Goal: Information Seeking & Learning: Check status

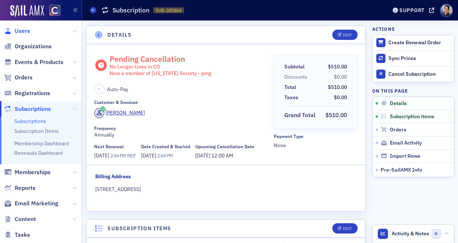
scroll to position [2, 0]
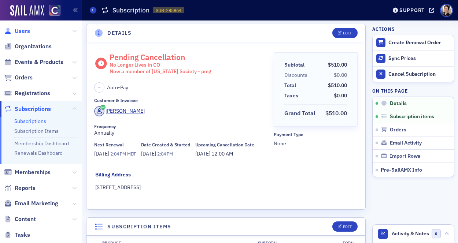
click at [26, 33] on span "Users" at bounding box center [22, 31] width 15 height 8
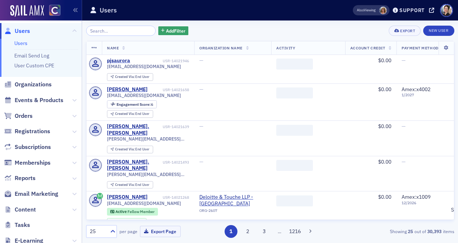
click at [121, 32] on input "search" at bounding box center [121, 31] width 70 height 10
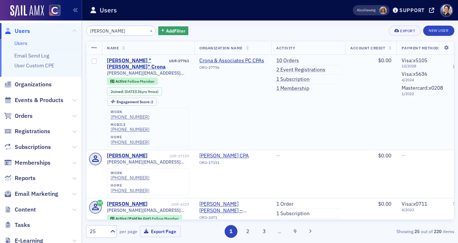
scroll to position [0, 0]
type input "[PERSON_NAME]"
click at [291, 61] on link "10 Orders" at bounding box center [287, 60] width 23 height 7
click at [293, 70] on link "2 Event Registrations" at bounding box center [300, 70] width 49 height 7
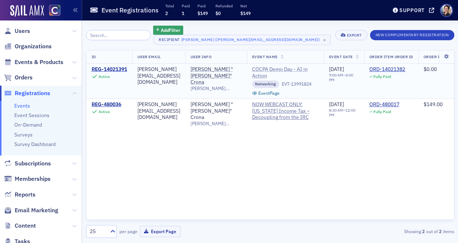
click at [319, 69] on span "COCPA Demo Day - AI in Action" at bounding box center [285, 72] width 67 height 13
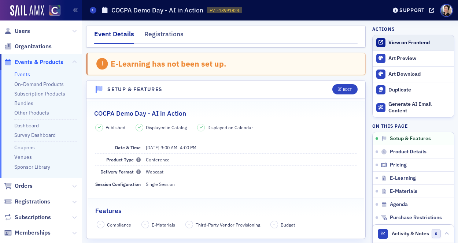
click at [410, 42] on div "View on Frontend" at bounding box center [419, 43] width 62 height 7
